Goal: Task Accomplishment & Management: Use online tool/utility

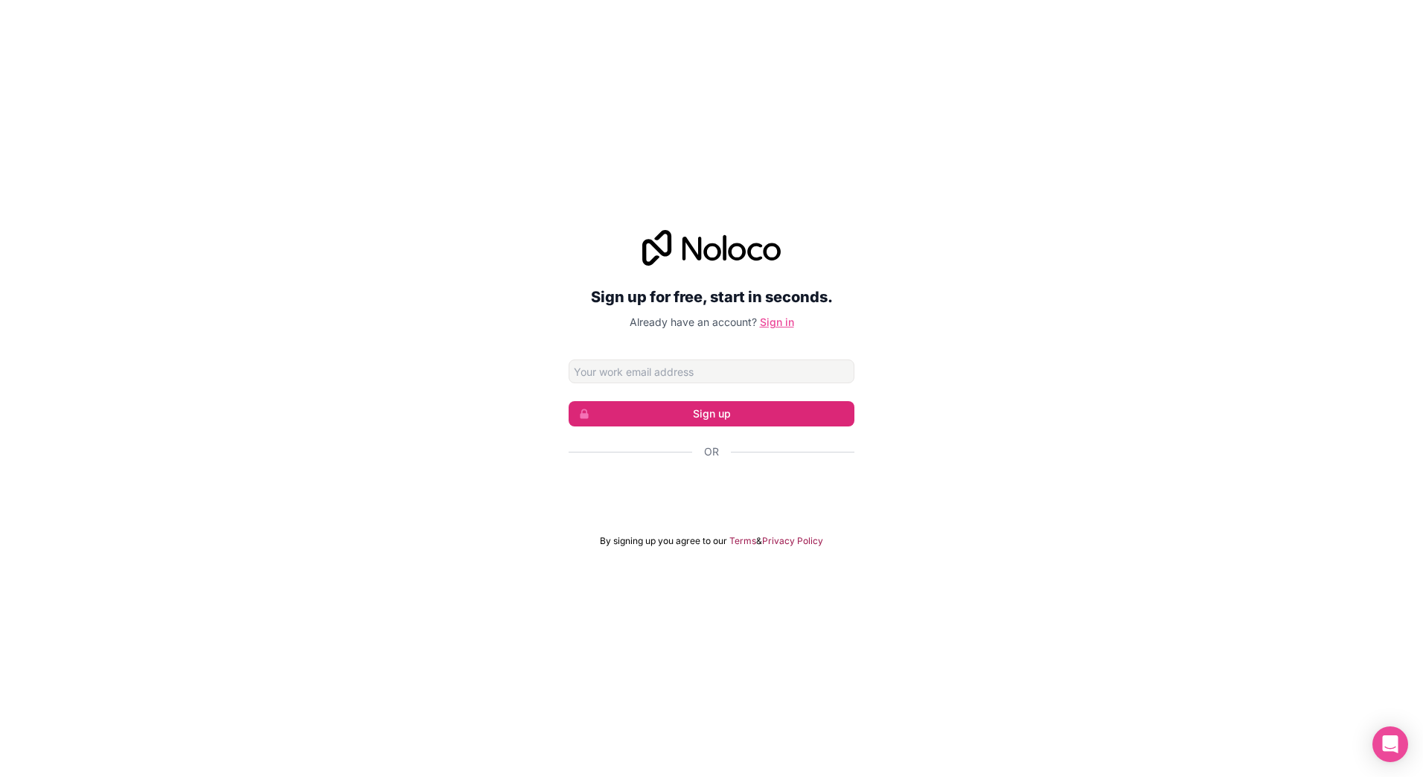
click at [764, 323] on link "Sign in" at bounding box center [777, 322] width 34 height 13
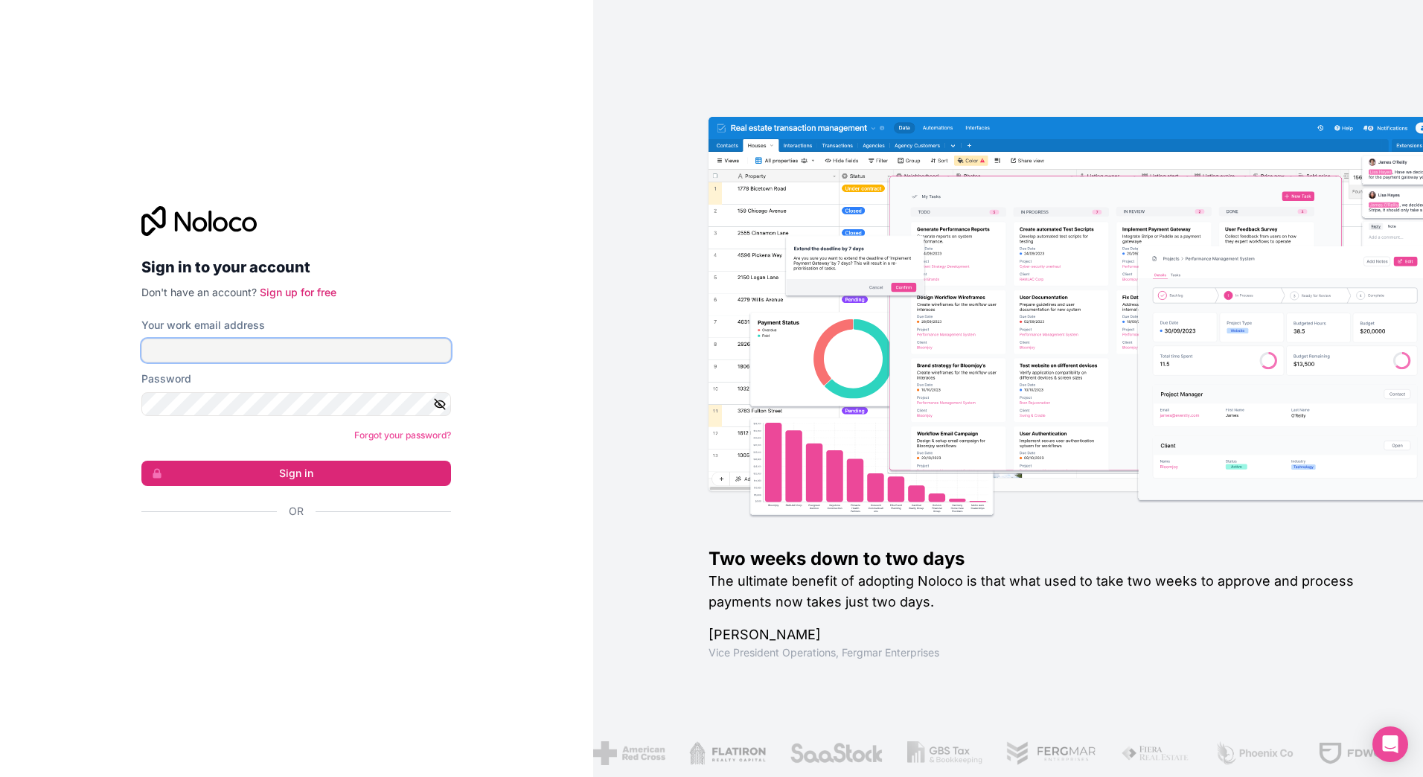
type input "[EMAIL_ADDRESS][DOMAIN_NAME]"
click at [403, 480] on button "Sign in" at bounding box center [296, 473] width 310 height 25
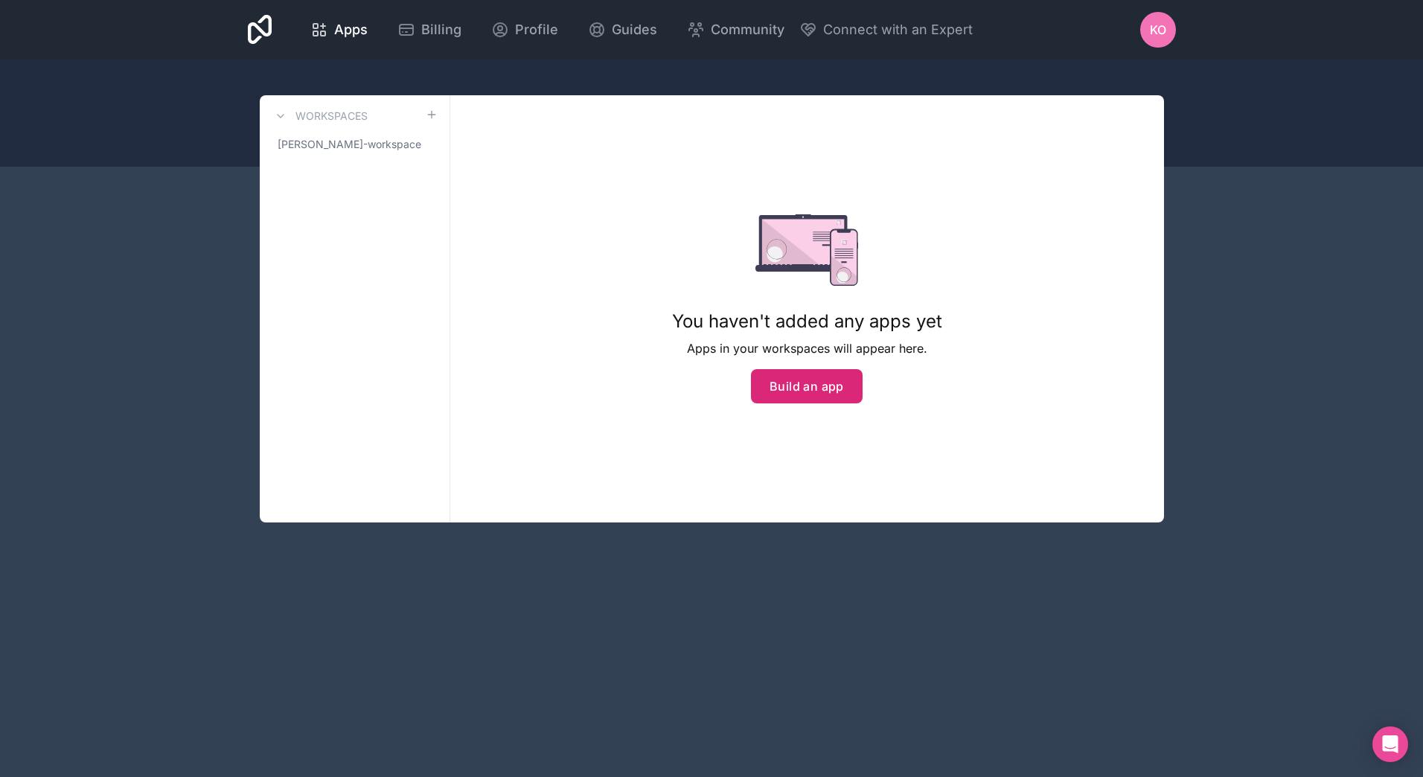
click at [785, 389] on button "Build an app" at bounding box center [807, 386] width 112 height 34
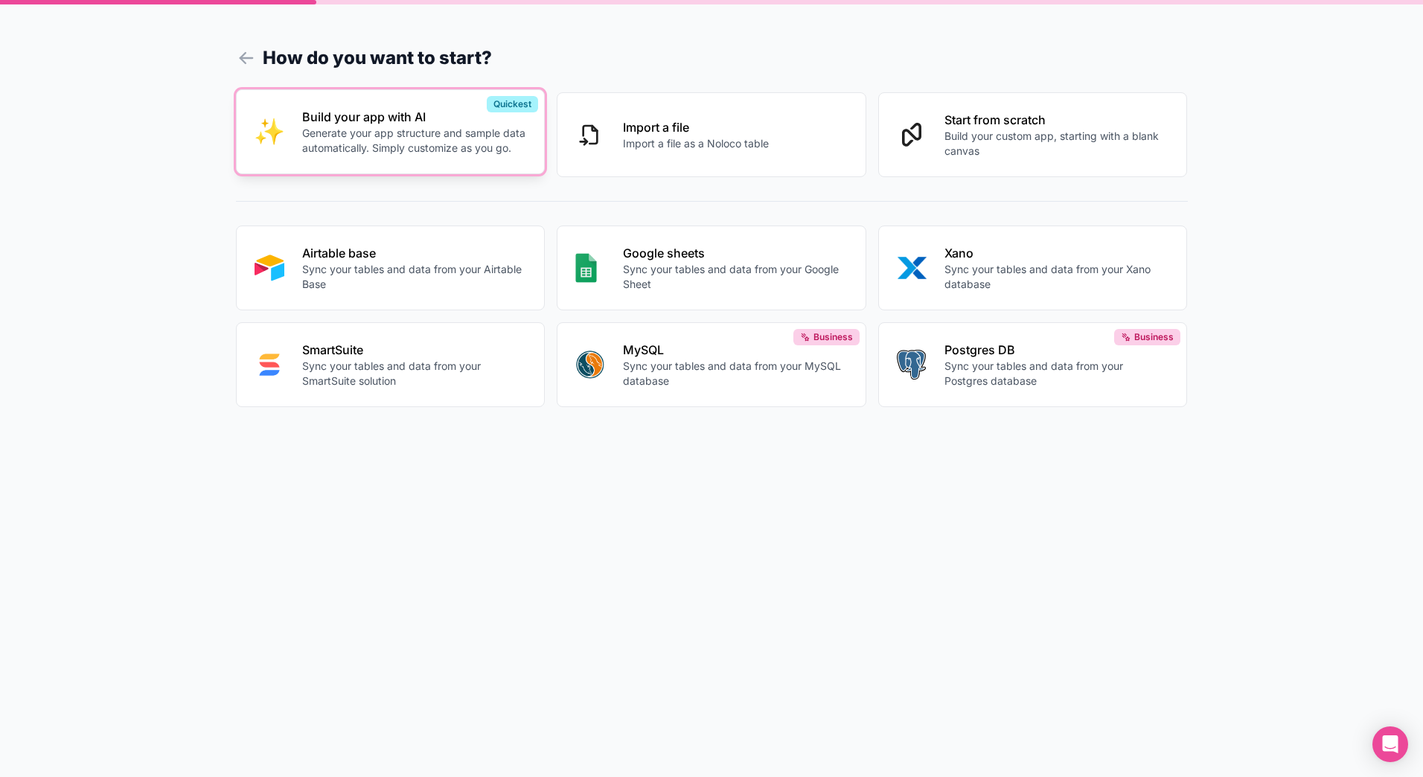
click at [390, 126] on p "Generate your app structure and sample data automatically. Simply customize as …" at bounding box center [414, 141] width 225 height 30
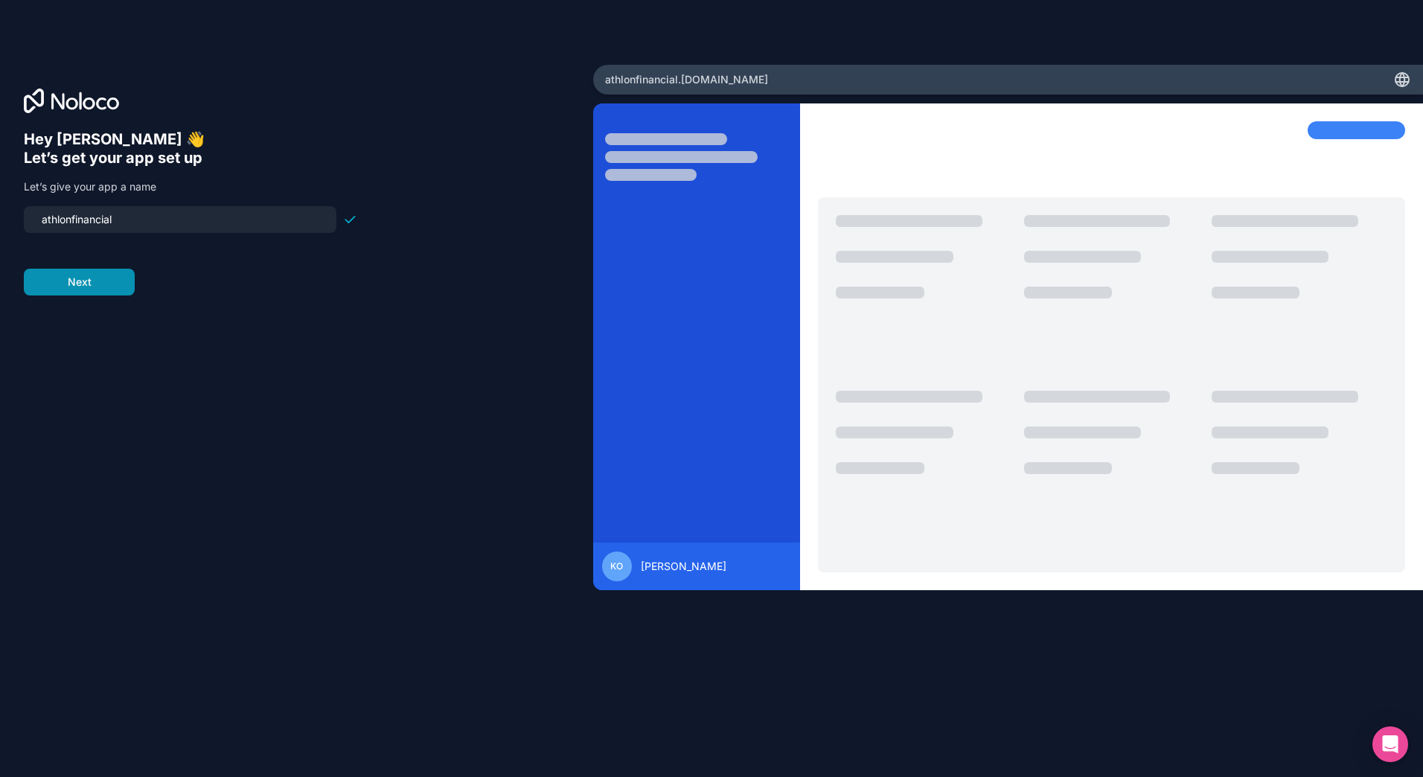
click at [102, 285] on button "Next" at bounding box center [79, 282] width 111 height 27
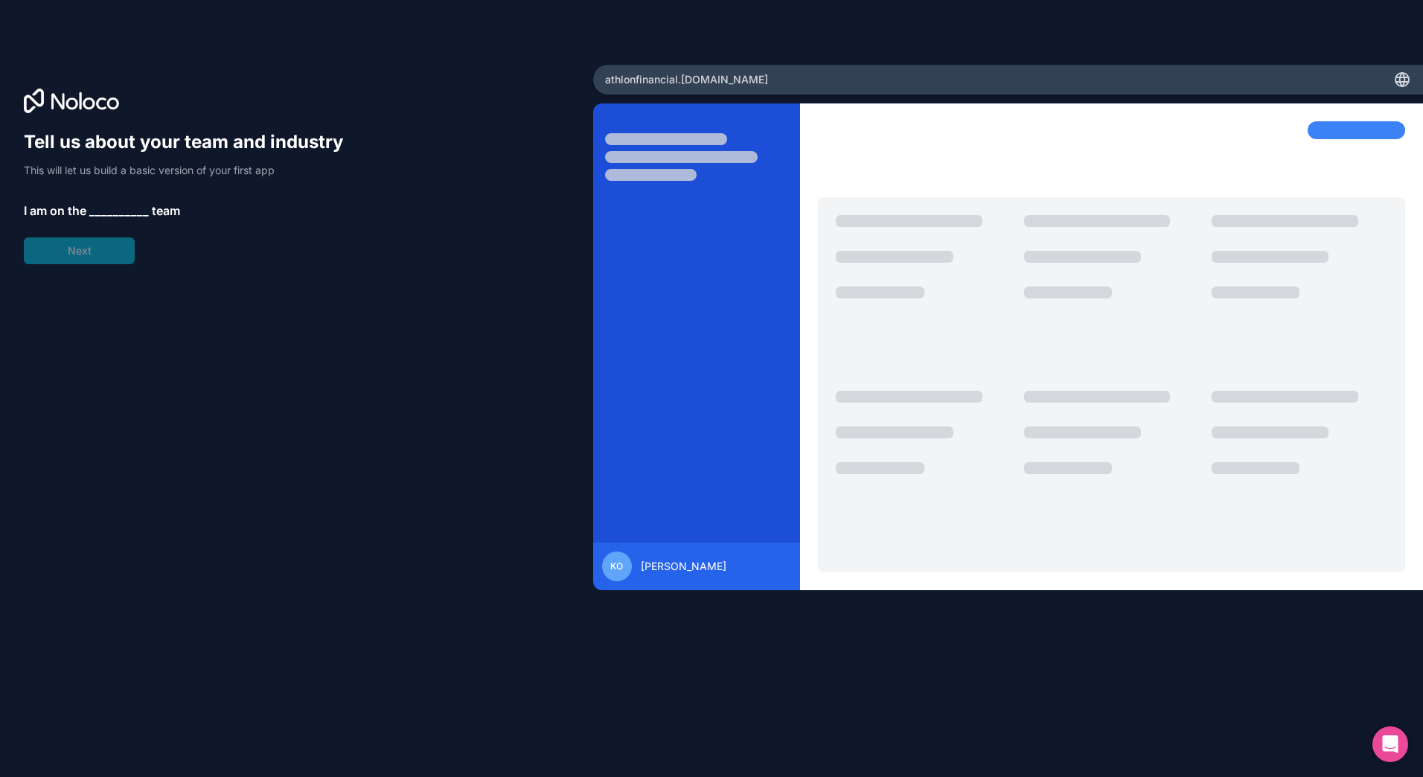
click at [116, 205] on span "__________" at bounding box center [119, 211] width 60 height 18
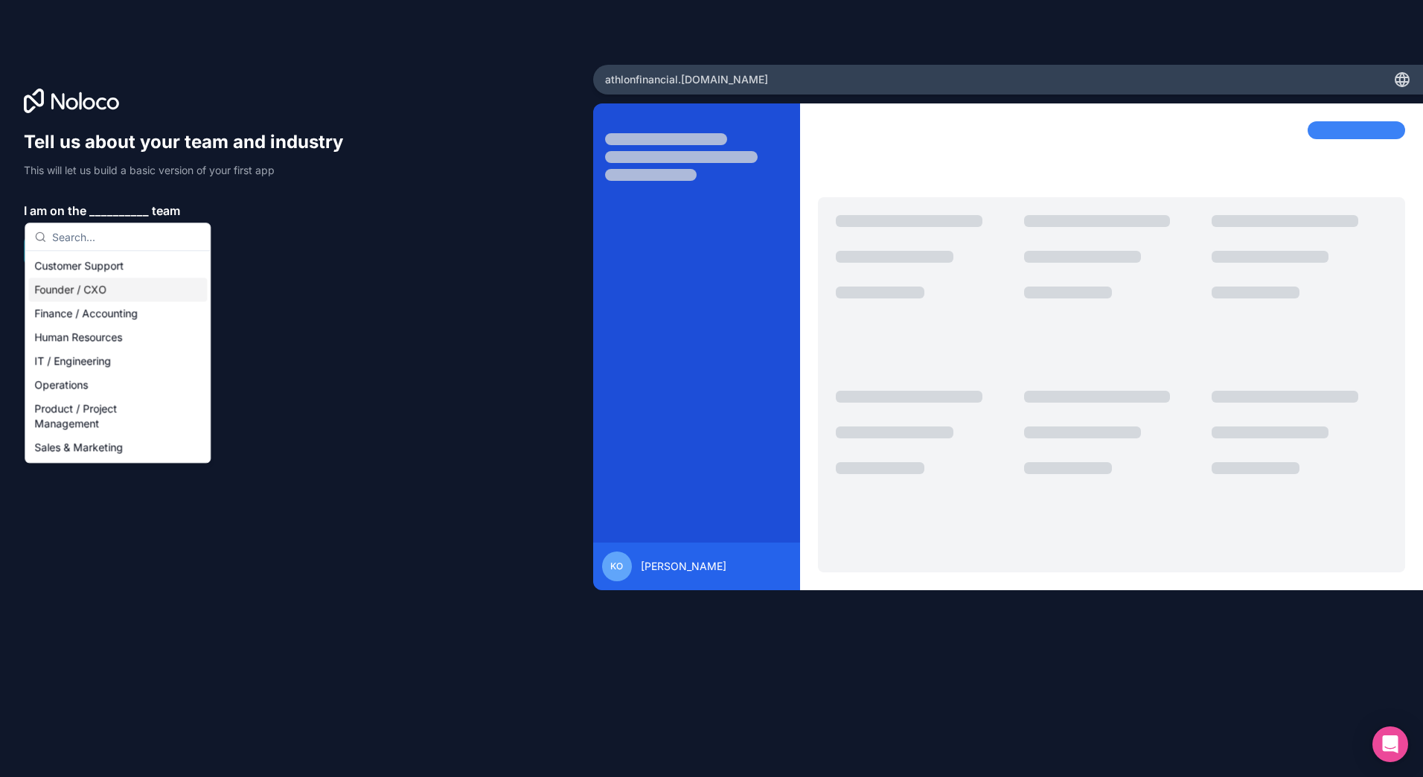
click at [89, 293] on div "Founder / CXO" at bounding box center [117, 290] width 179 height 24
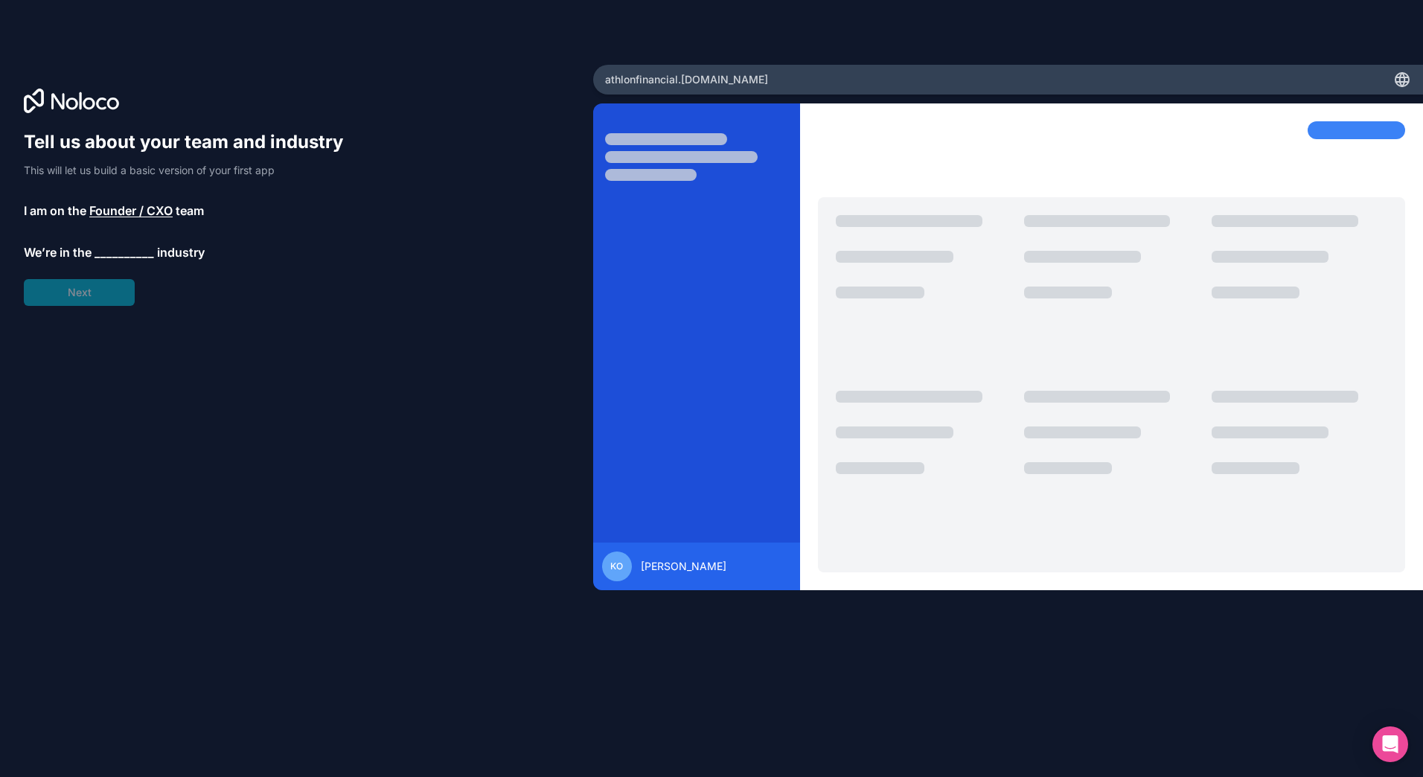
click at [132, 256] on span "__________" at bounding box center [125, 252] width 60 height 18
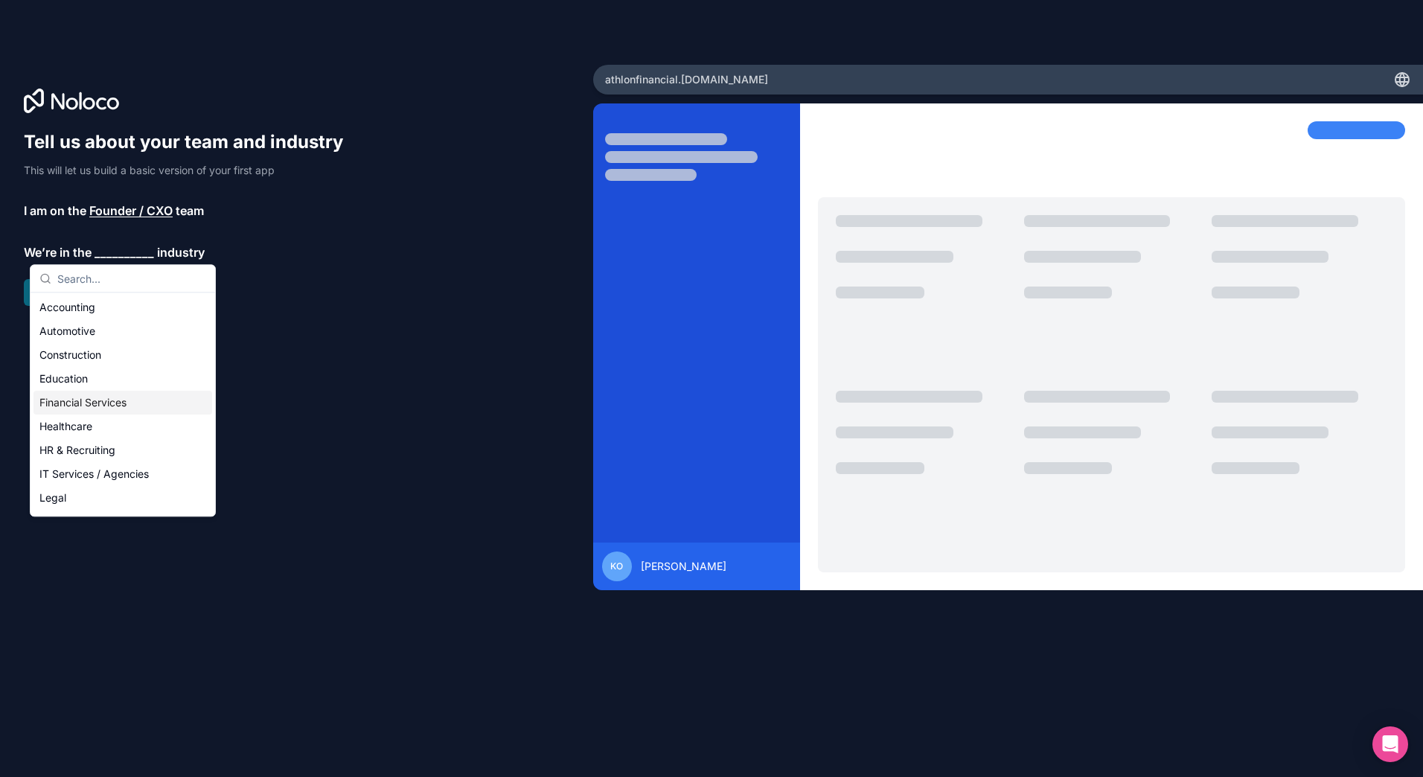
click at [93, 396] on div "Financial Services" at bounding box center [122, 403] width 179 height 24
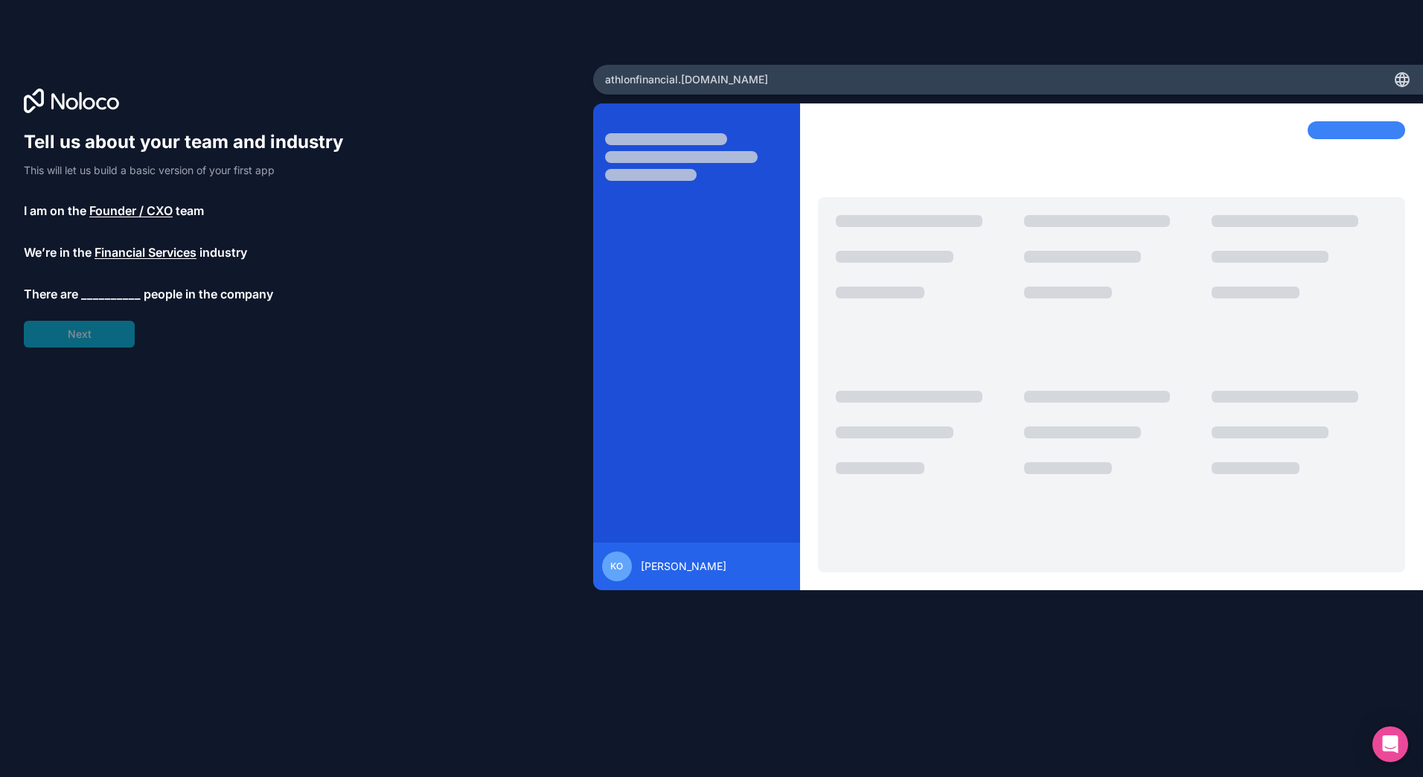
click at [104, 301] on span "__________" at bounding box center [111, 294] width 60 height 18
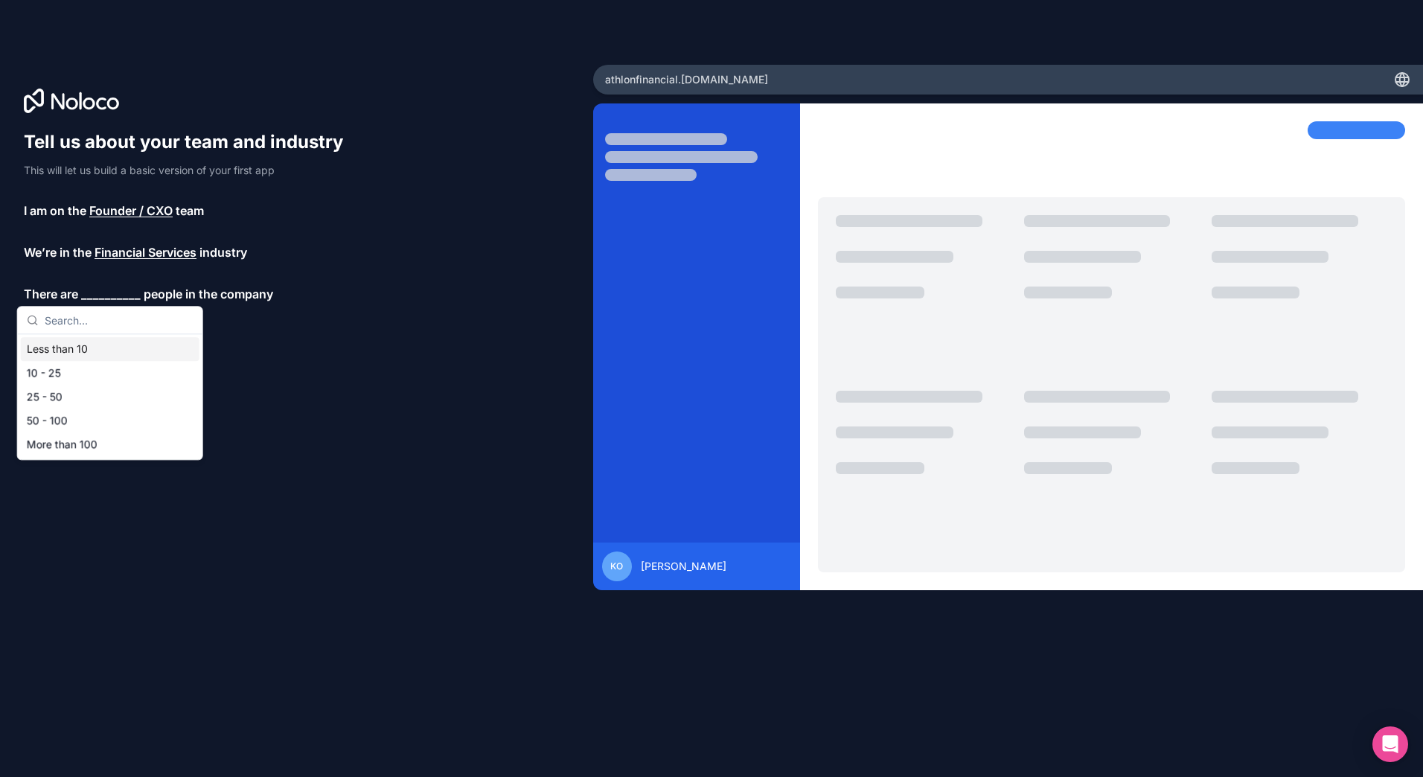
click at [86, 351] on div "Less than 10" at bounding box center [110, 349] width 179 height 24
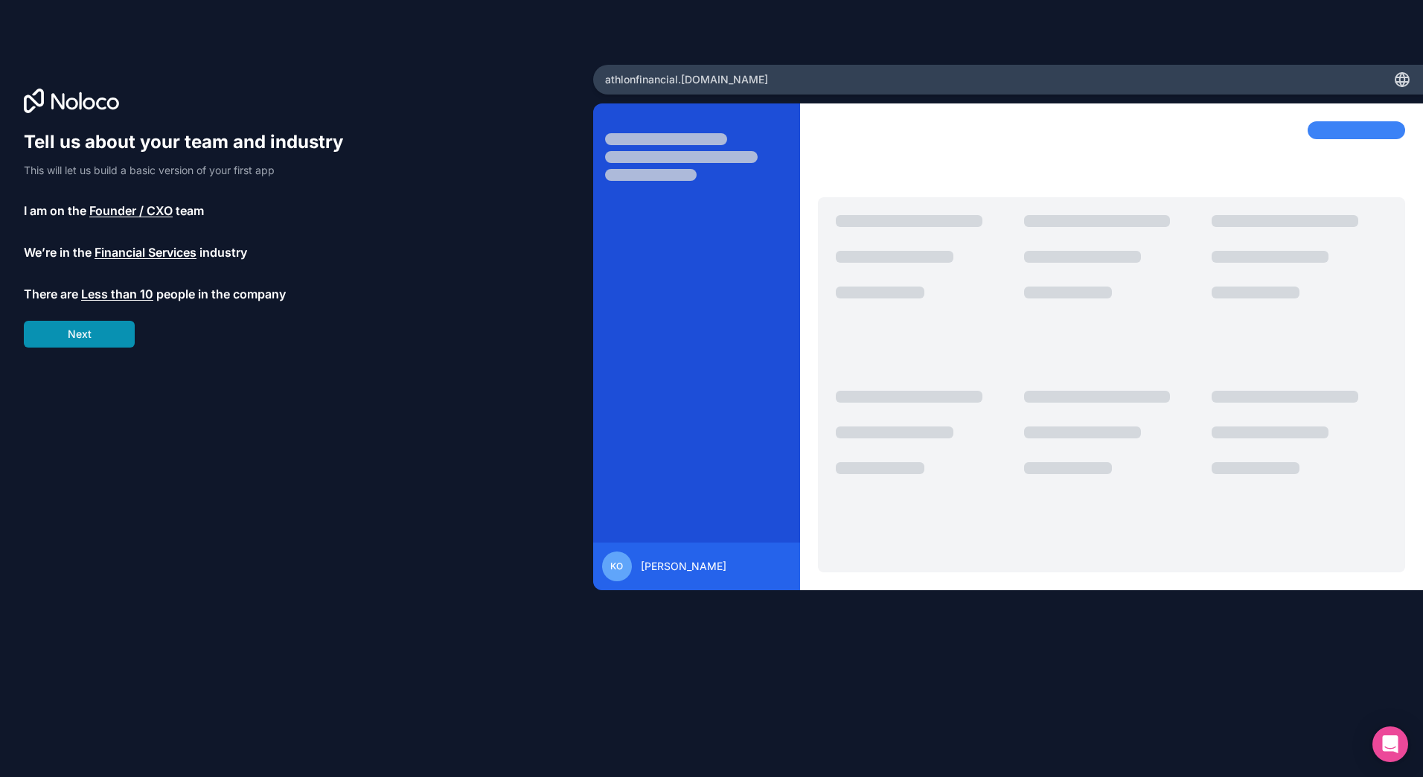
click at [95, 339] on button "Next" at bounding box center [79, 334] width 111 height 27
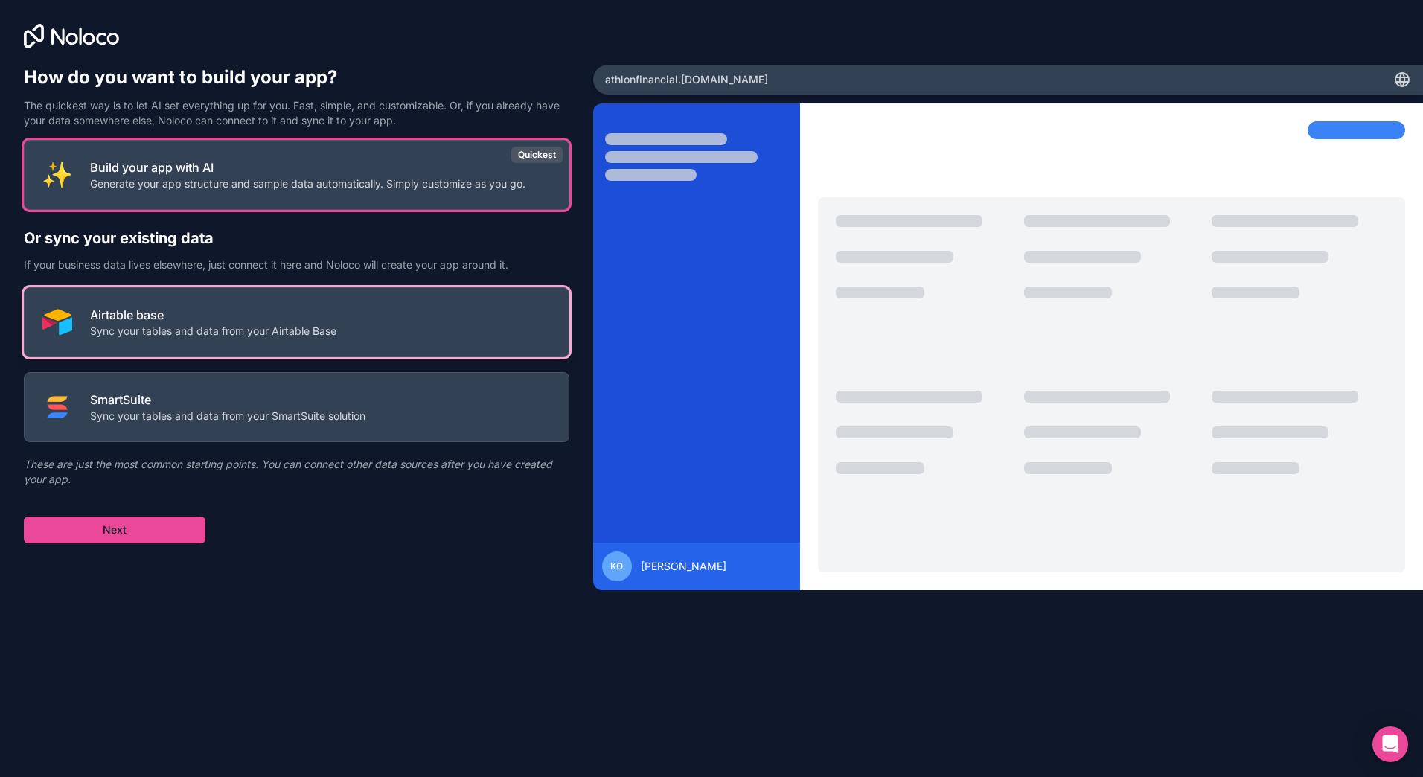
click at [290, 324] on p "Sync your tables and data from your Airtable Base" at bounding box center [213, 331] width 246 height 15
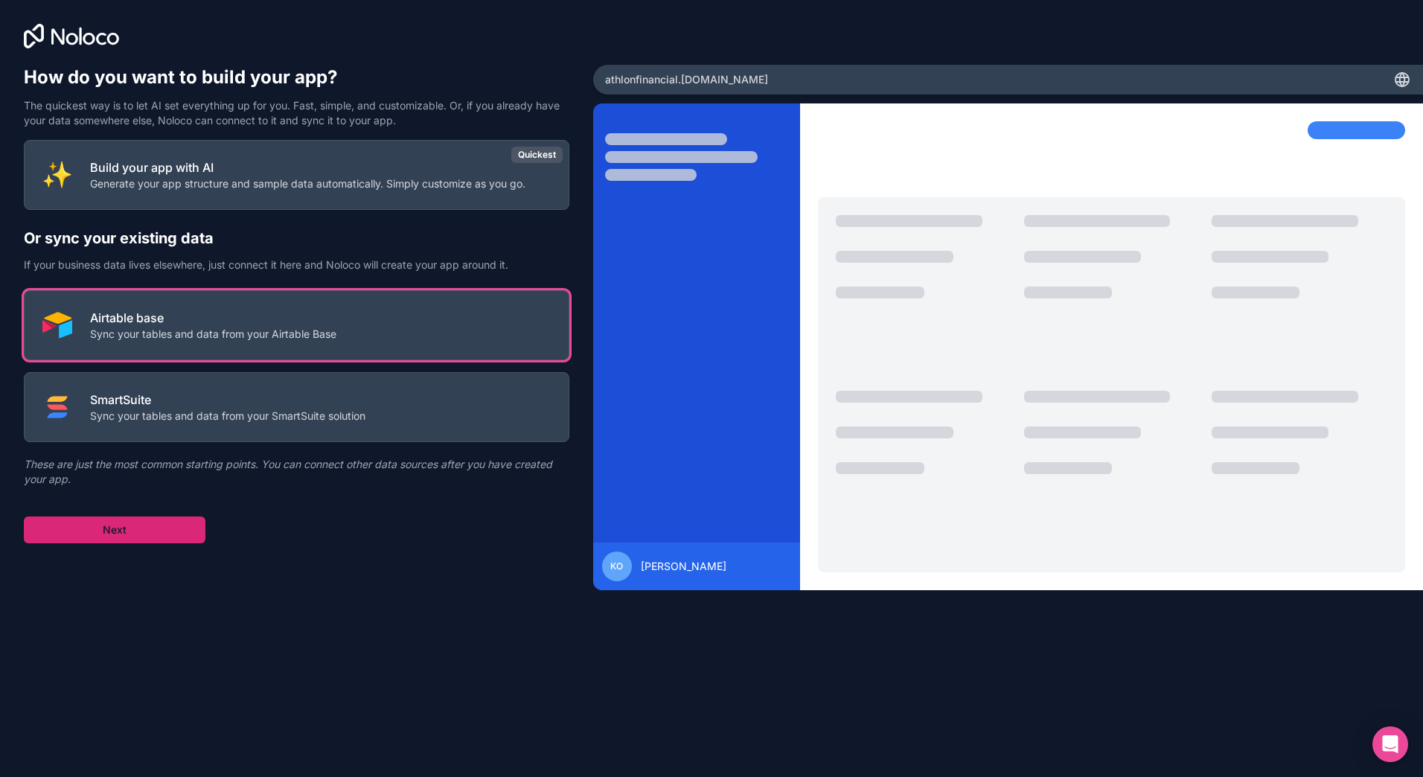
click at [136, 538] on button "Next" at bounding box center [115, 529] width 182 height 27
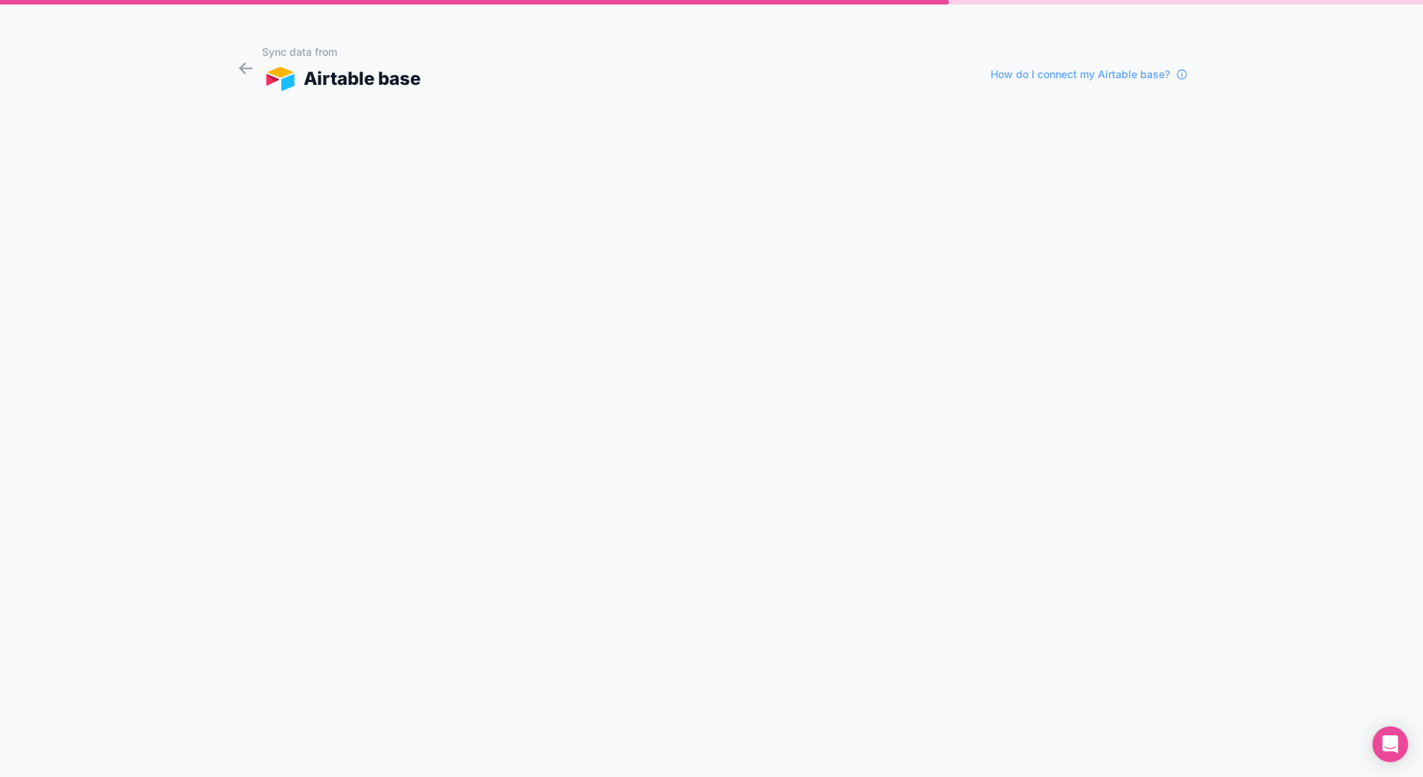
click at [313, 75] on div "Airtable base" at bounding box center [341, 78] width 159 height 27
